Goal: Find specific page/section: Find specific page/section

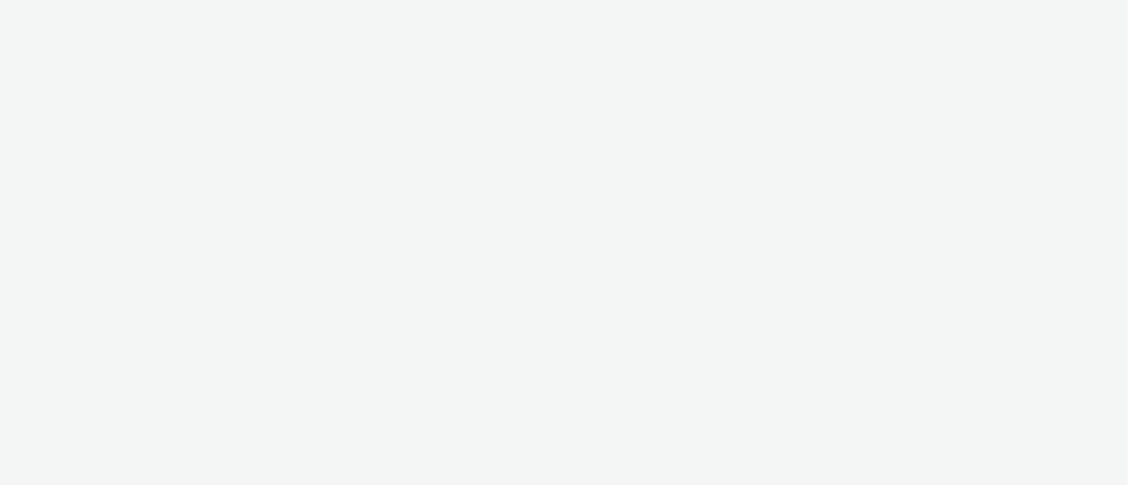
select select "9387901d-a129-43df-b0ef-f9e7dbeb676e"
select select "47d90c6b-4628-495b-b1d1-cf96ef71660b"
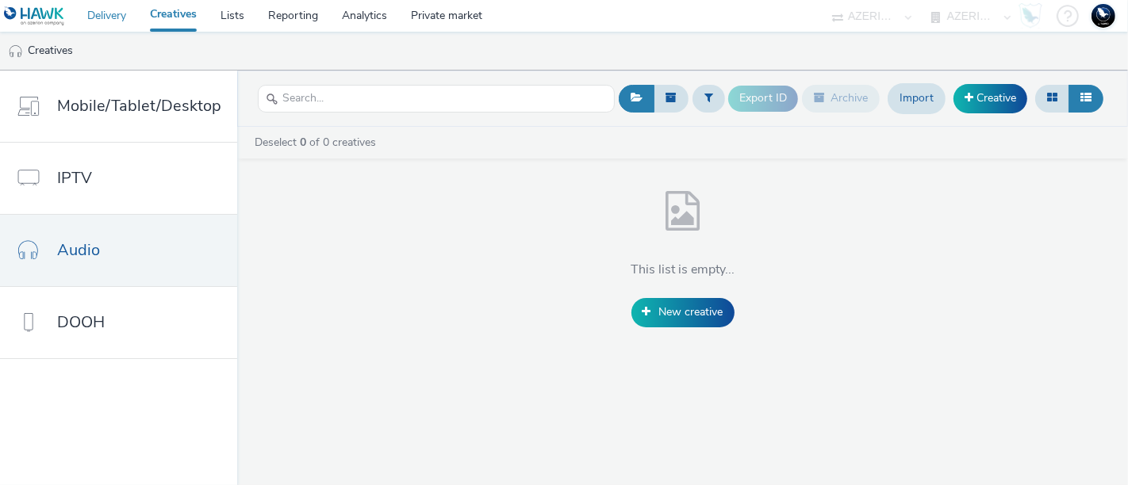
click at [107, 10] on link "Delivery" at bounding box center [106, 16] width 63 height 32
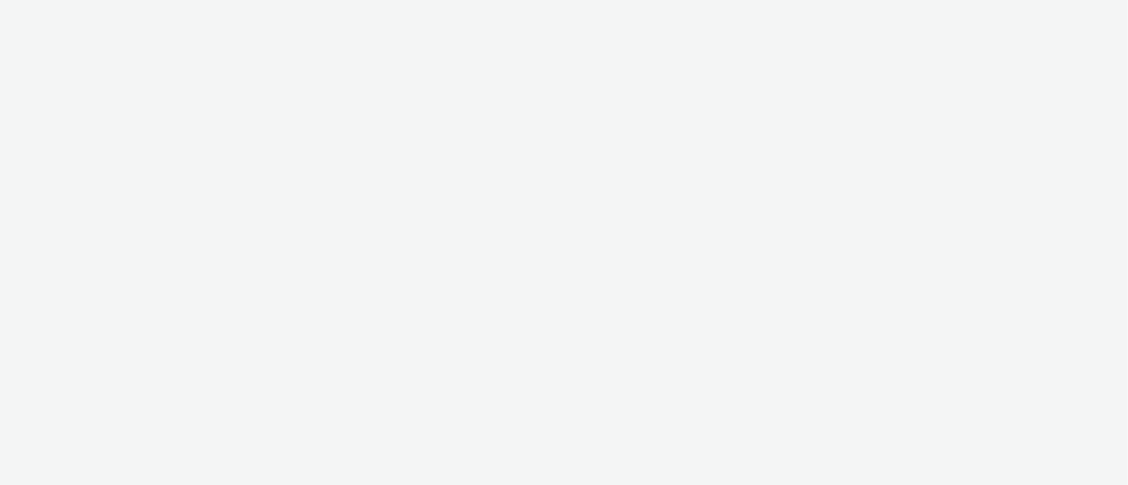
select select "ac009755-aa48-4799-8050-7a339a378eb8"
select select "79162ed7-0017-4339-93b0-3399b708648f"
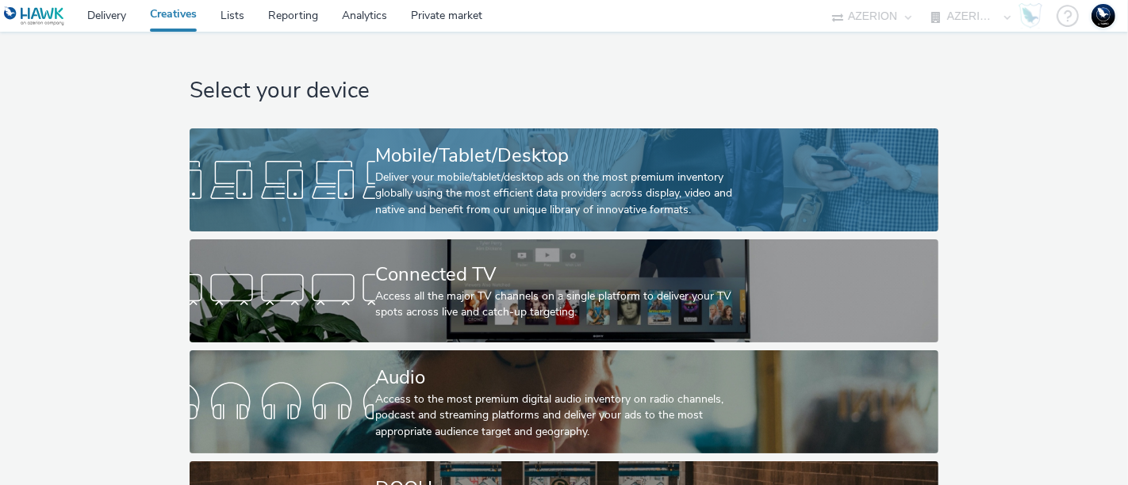
click at [370, 181] on div at bounding box center [283, 180] width 186 height 51
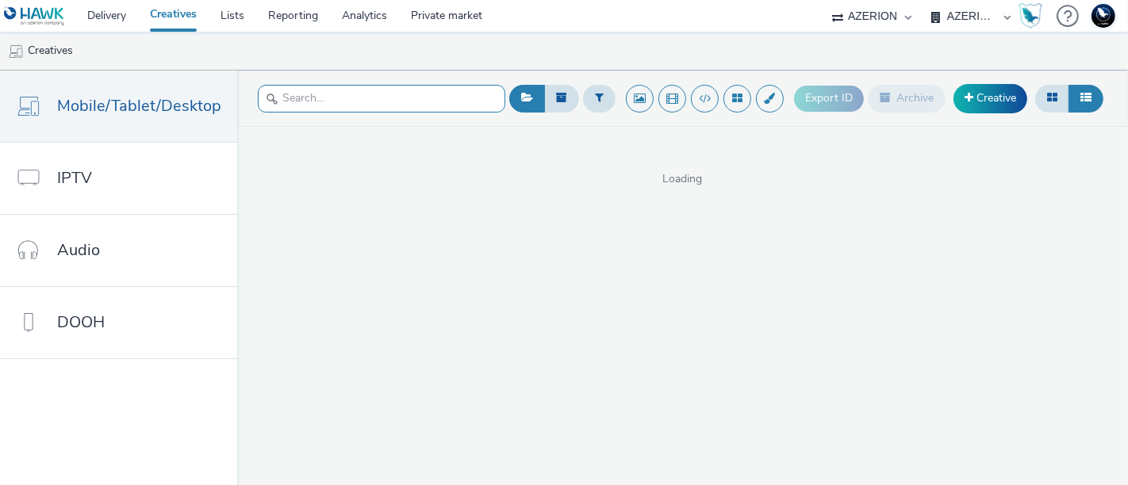
click at [324, 101] on input "text" at bounding box center [381, 99] width 247 height 28
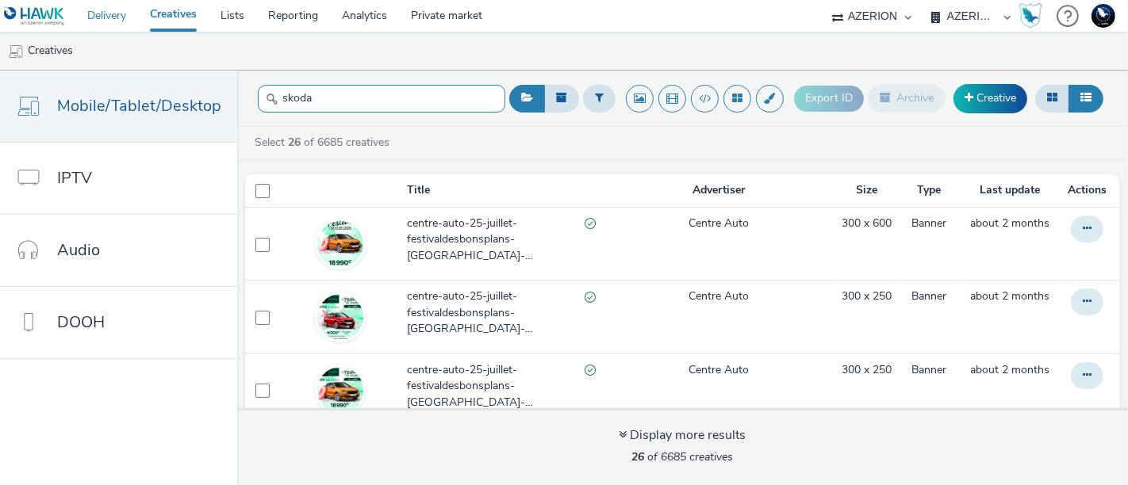
type input "skoda"
click at [104, 14] on link "Delivery" at bounding box center [106, 16] width 63 height 32
